Goal: Task Accomplishment & Management: Use online tool/utility

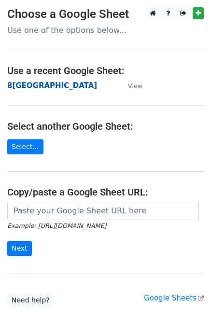
click at [32, 85] on strong "8[GEOGRAPHIC_DATA]" at bounding box center [52, 85] width 90 height 9
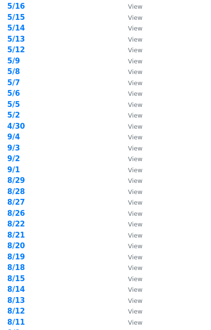
scroll to position [139, 0]
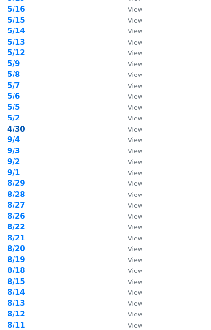
click at [21, 129] on strong "4/30" at bounding box center [16, 129] width 18 height 9
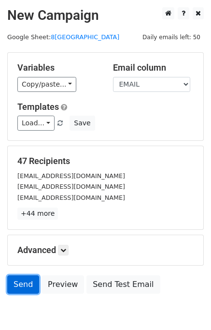
click at [24, 285] on link "Send" at bounding box center [23, 284] width 32 height 18
